Goal: Navigation & Orientation: Find specific page/section

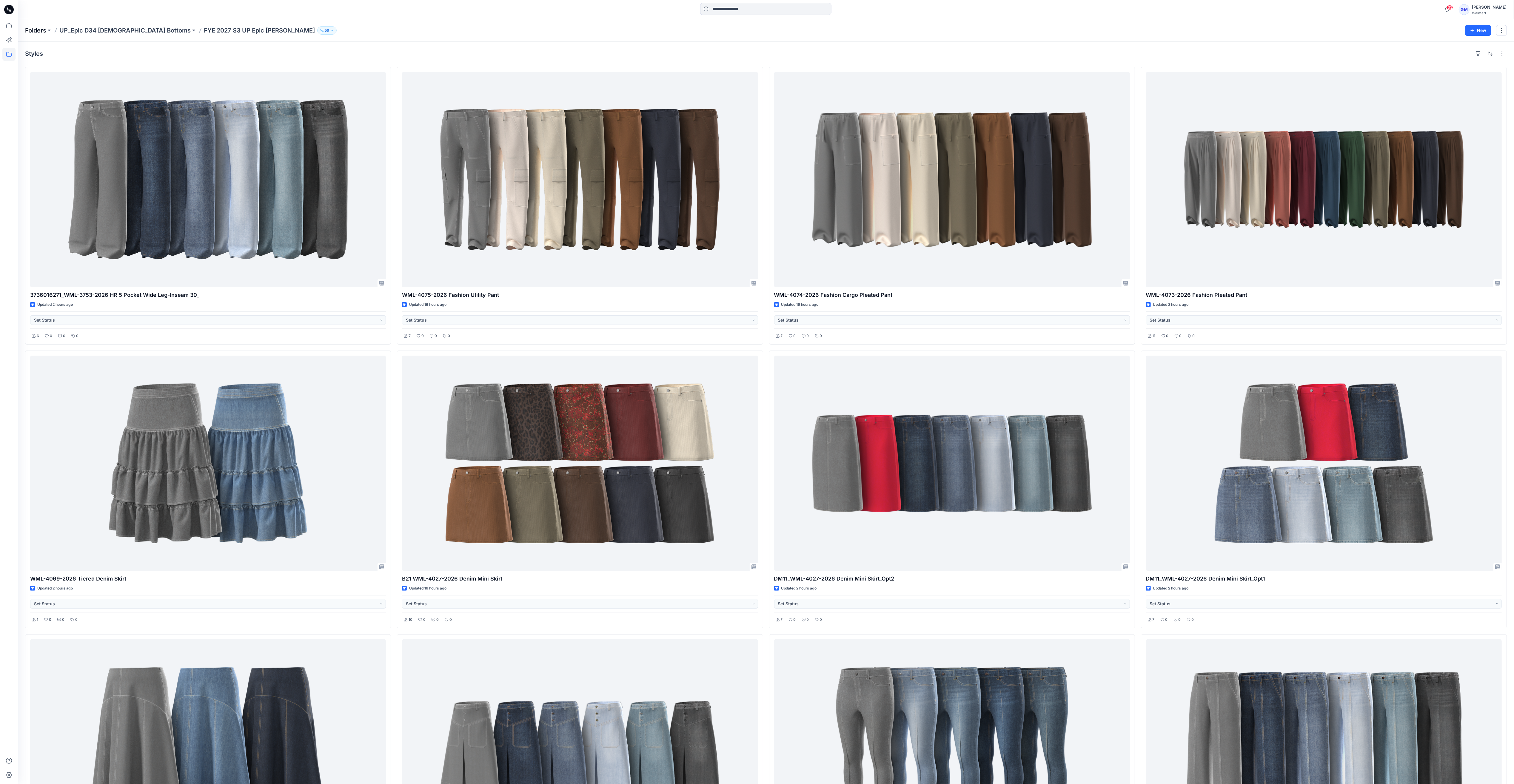
click at [32, 30] on p "Folders" at bounding box center [35, 30] width 21 height 8
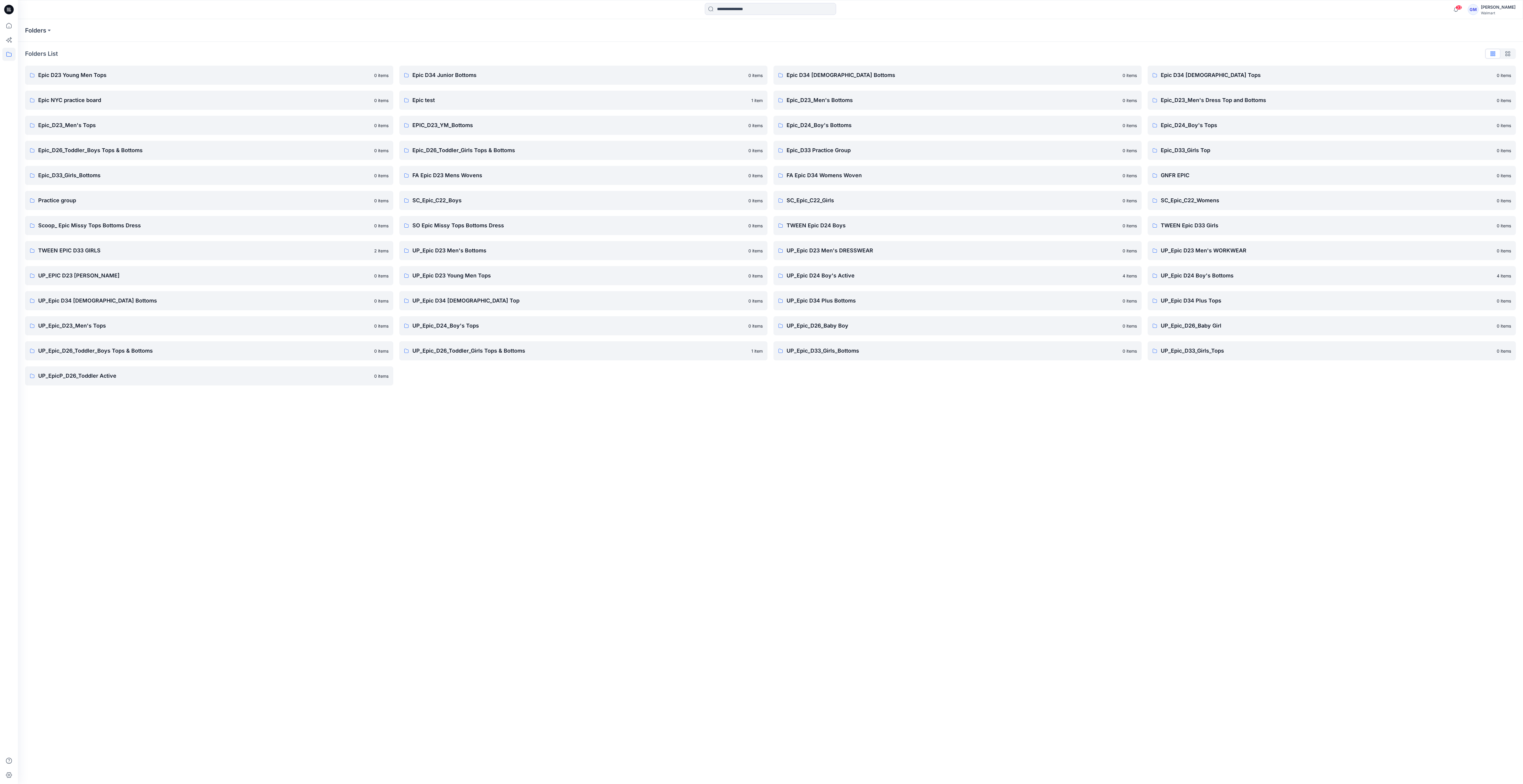
click at [942, 394] on div "Folders Folders List Epic D23 Young Men Tops 0 items Epic NYC practice board 0 …" at bounding box center [770, 402] width 1505 height 765
click at [844, 358] on link "UP_Epic_D33_Girls_Bottoms 0 items" at bounding box center [957, 351] width 369 height 19
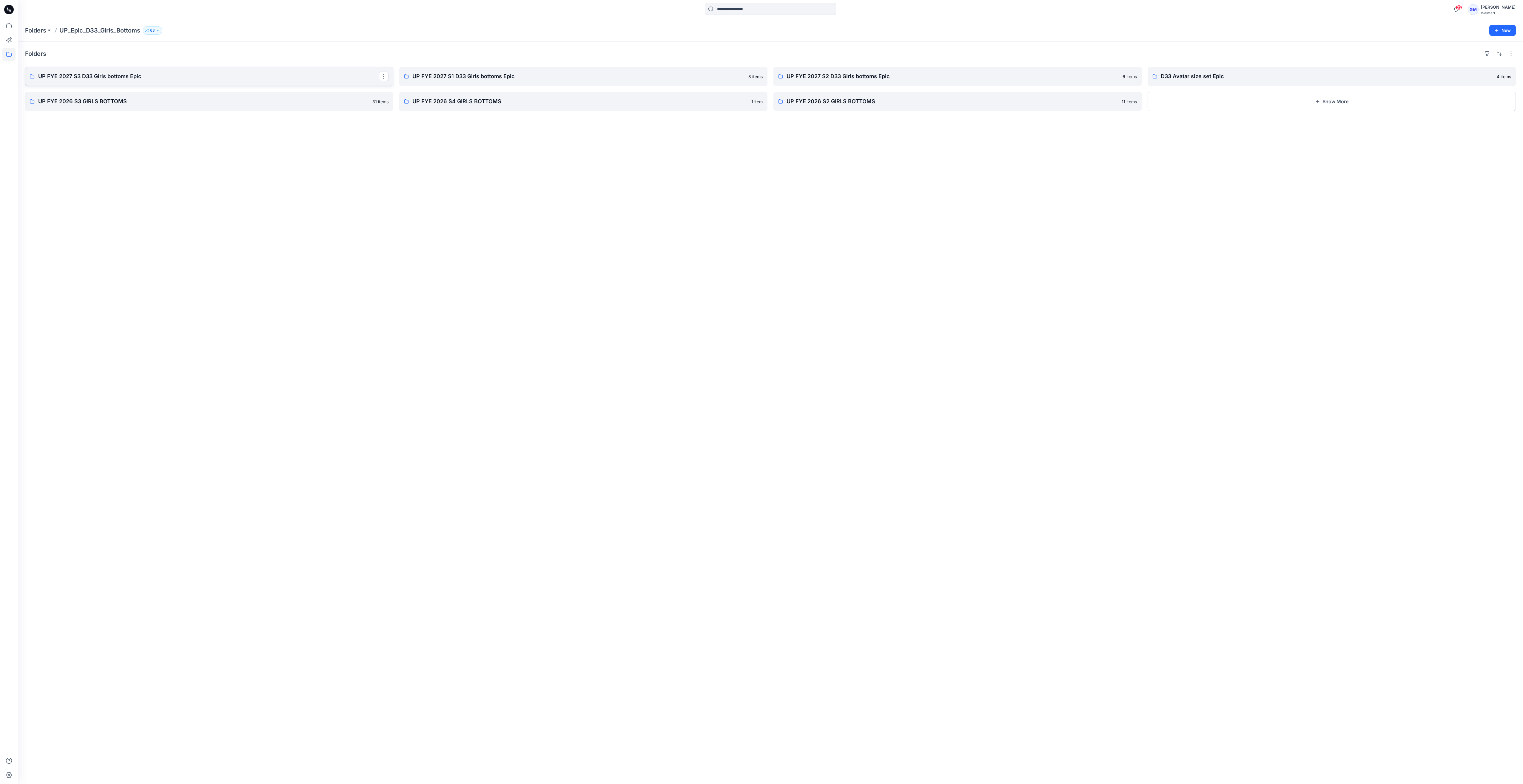
click at [131, 72] on link "UP FYE 2027 S3 D33 Girls bottoms Epic" at bounding box center [209, 76] width 369 height 19
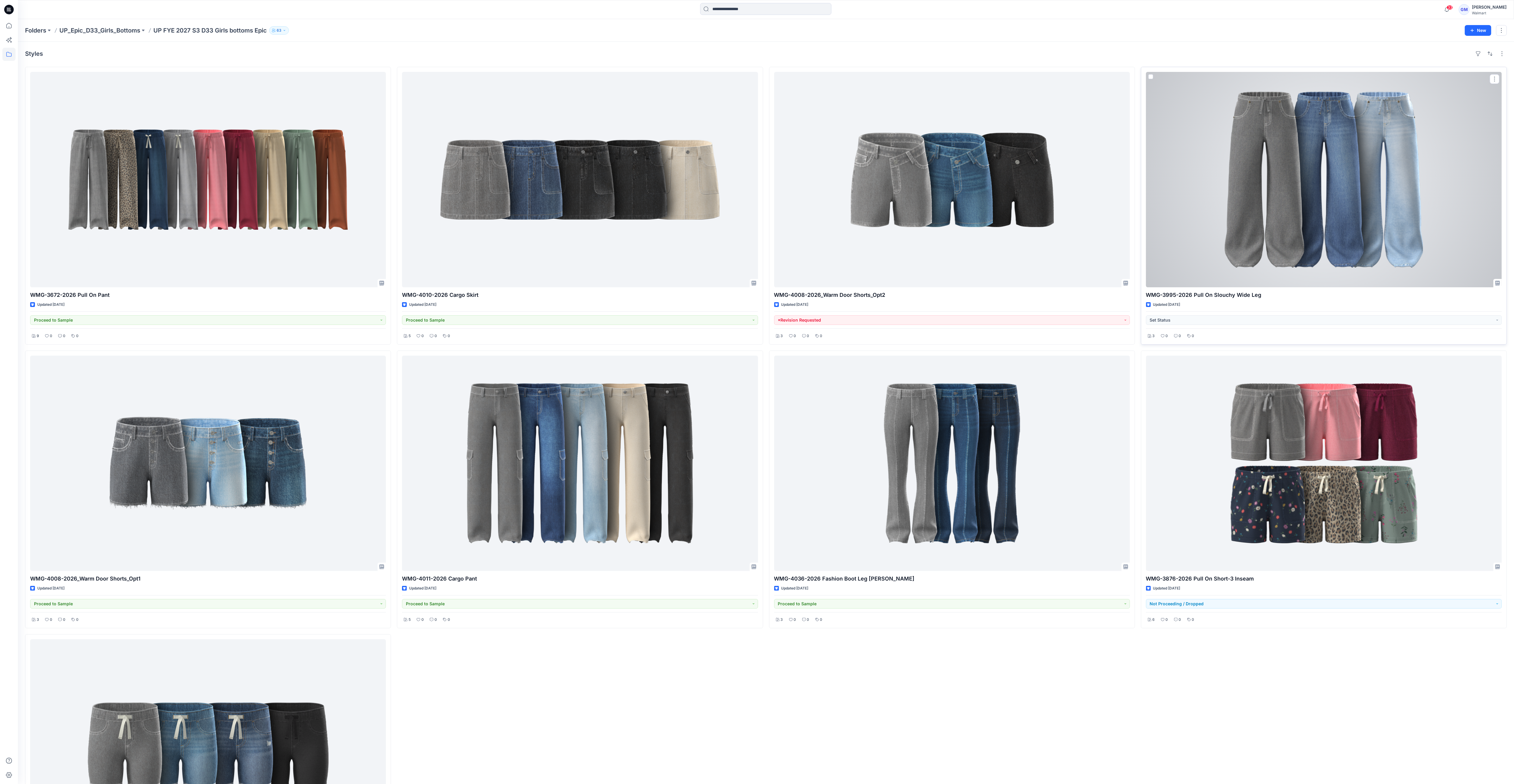
click at [973, 189] on div at bounding box center [1324, 179] width 356 height 215
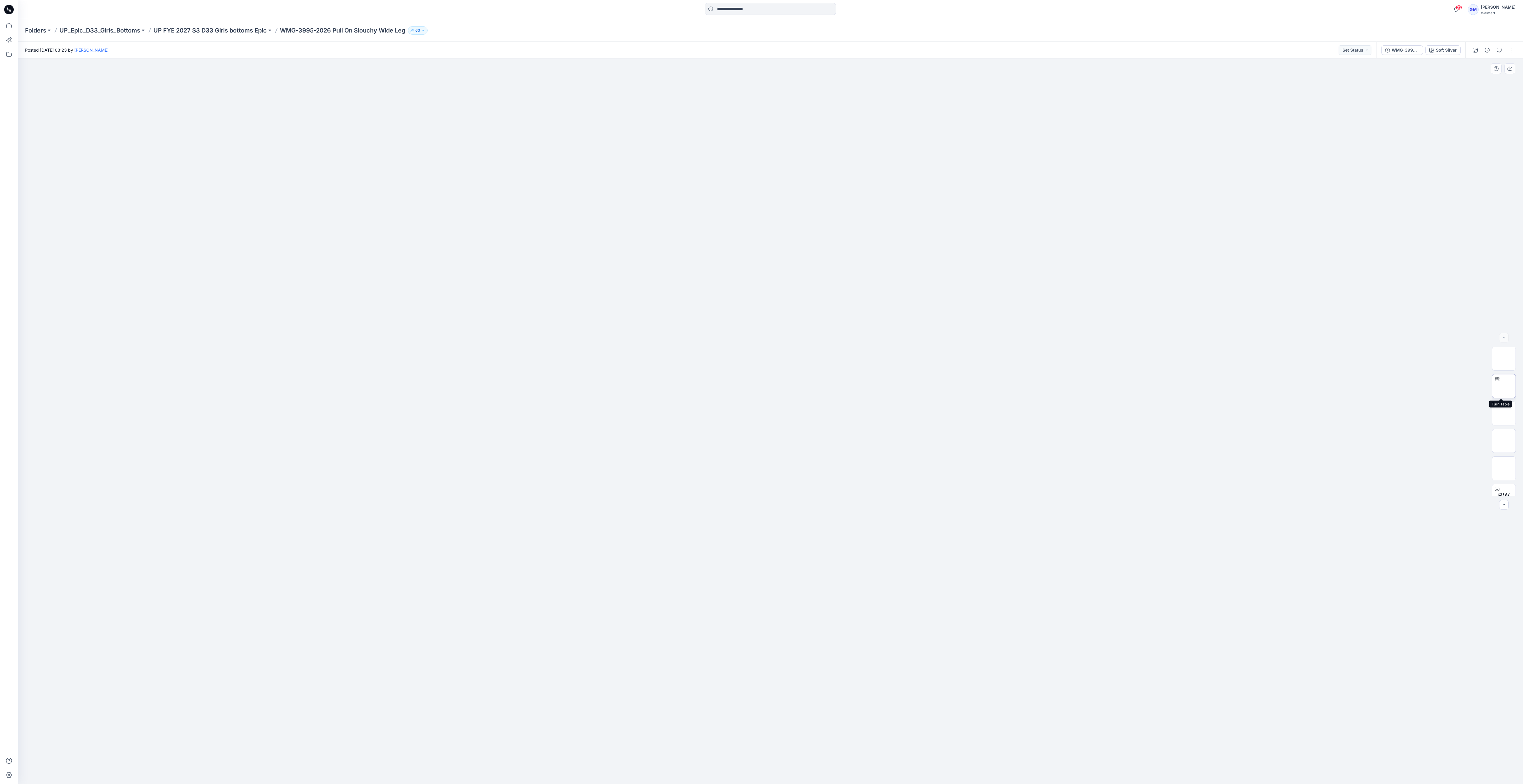
click at [973, 386] on img at bounding box center [1504, 386] width 0 height 0
drag, startPoint x: 795, startPoint y: 476, endPoint x: 795, endPoint y: 466, distance: 10.0
drag, startPoint x: 770, startPoint y: 773, endPoint x: 819, endPoint y: 770, distance: 49.1
click at [819, 643] on icon at bounding box center [770, 766] width 180 height 22
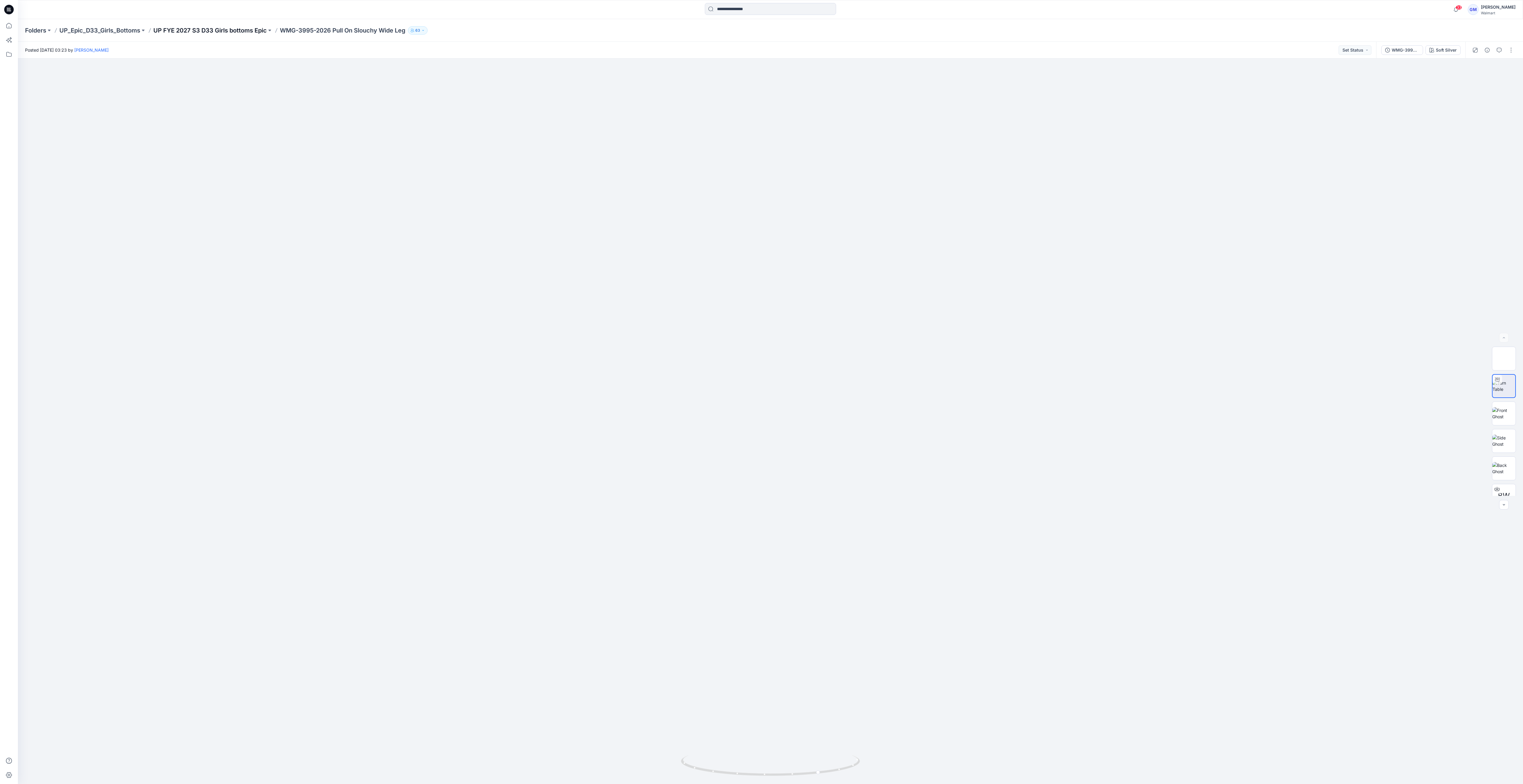
click at [224, 29] on p "UP FYE 2027 S3 D33 Girls bottoms Epic" at bounding box center [210, 30] width 114 height 8
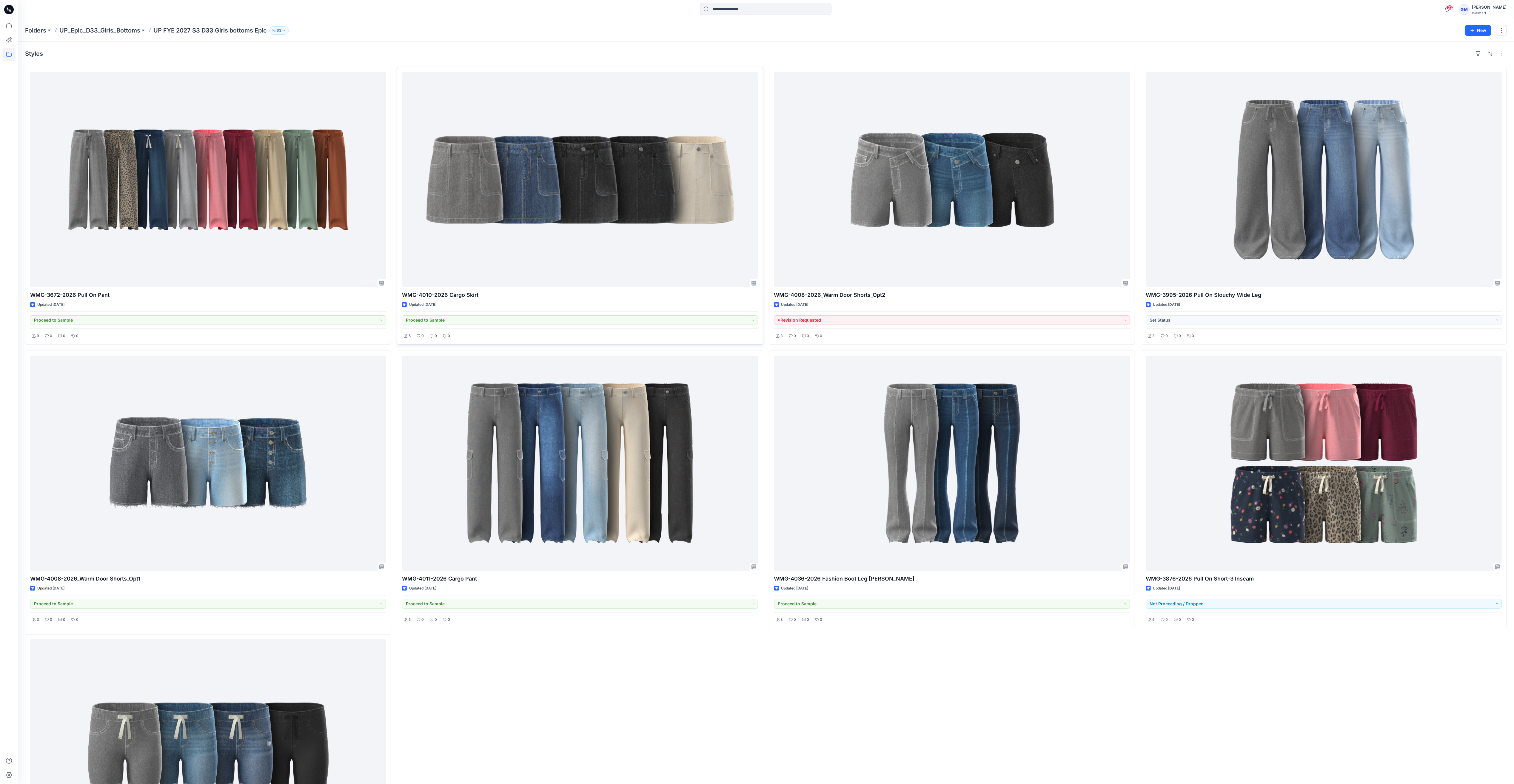
drag, startPoint x: 642, startPoint y: 54, endPoint x: 660, endPoint y: 109, distance: 57.9
click at [642, 54] on div "Styles" at bounding box center [766, 54] width 1482 height 9
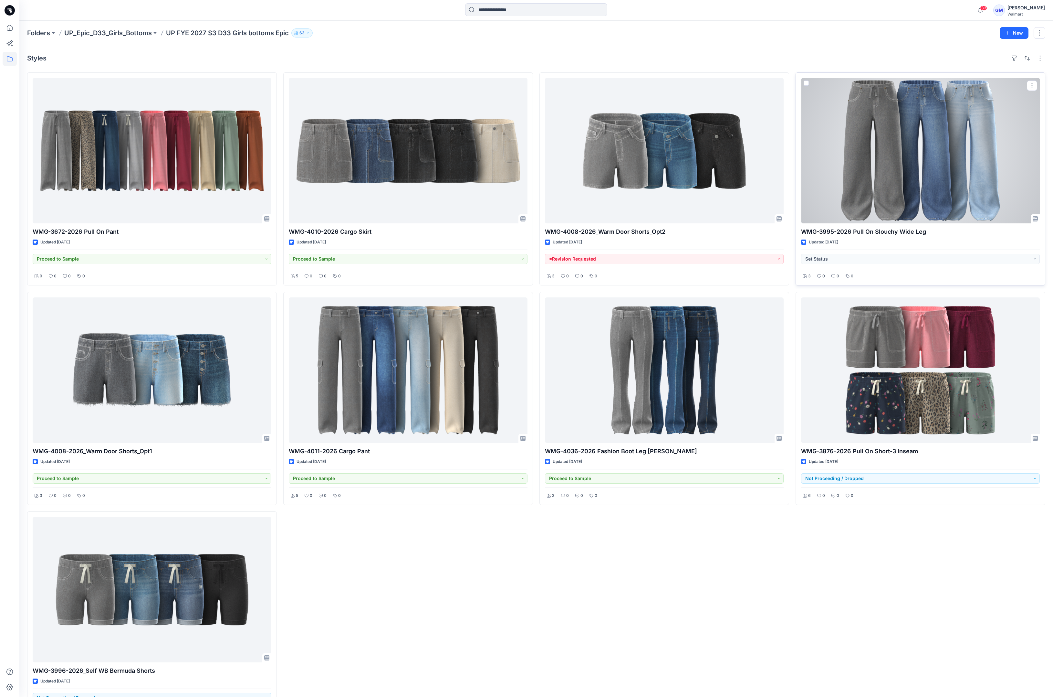
click at [970, 185] on div at bounding box center [920, 150] width 239 height 145
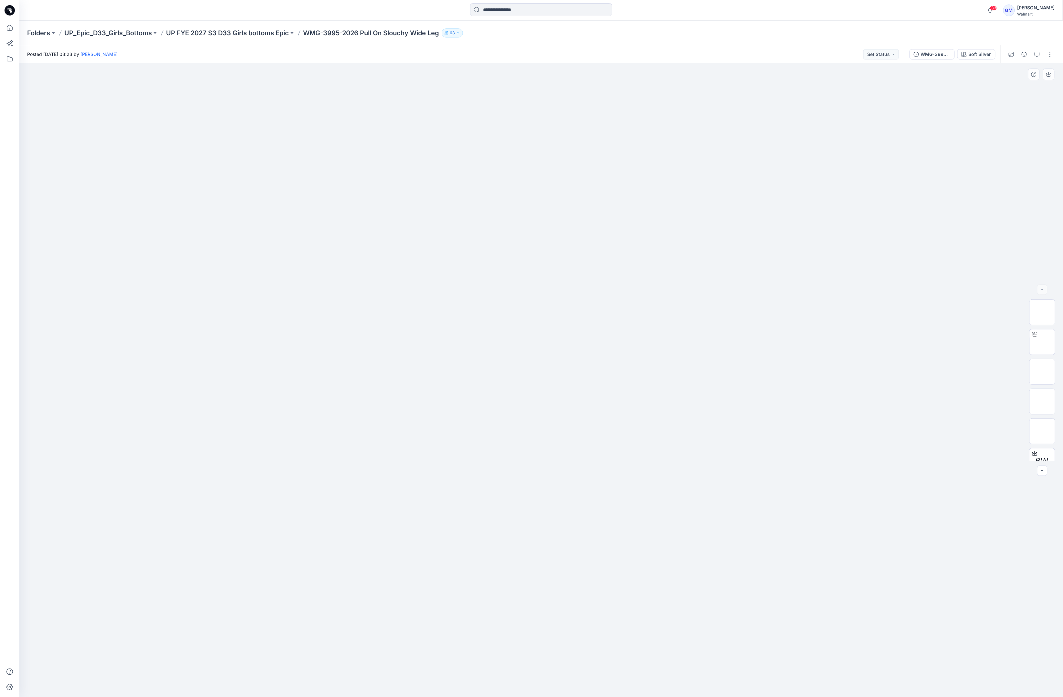
click at [681, 664] on div at bounding box center [541, 379] width 1044 height 633
click at [241, 32] on p "UP FYE 2027 S3 D33 Girls bottoms Epic" at bounding box center [227, 32] width 123 height 9
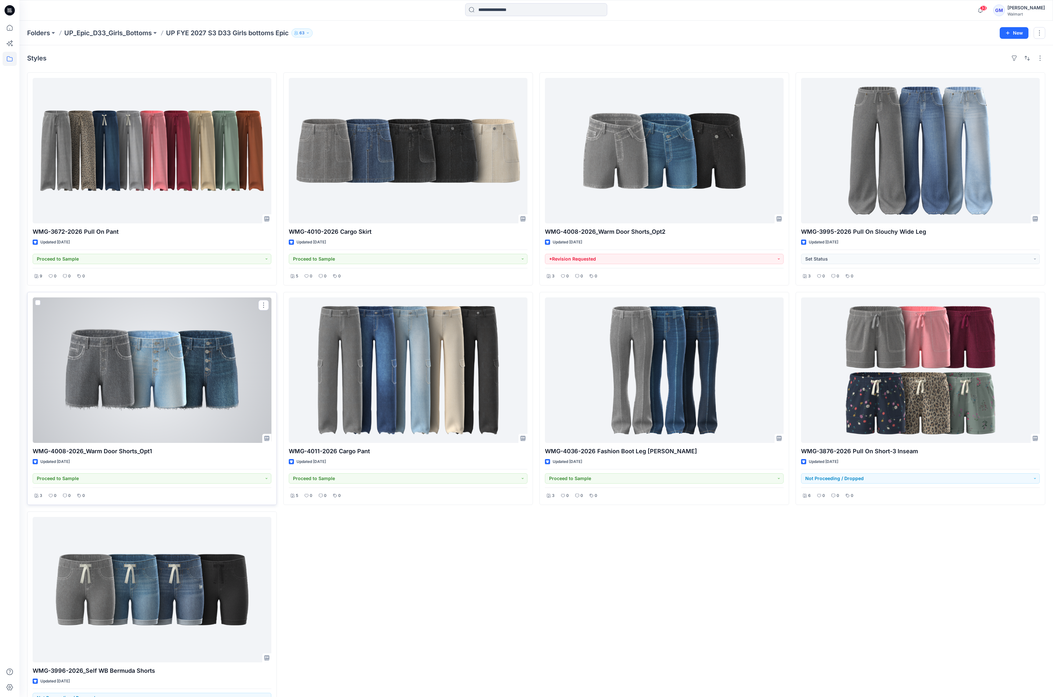
click at [149, 353] on div at bounding box center [152, 369] width 239 height 145
